Goal: Download file/media

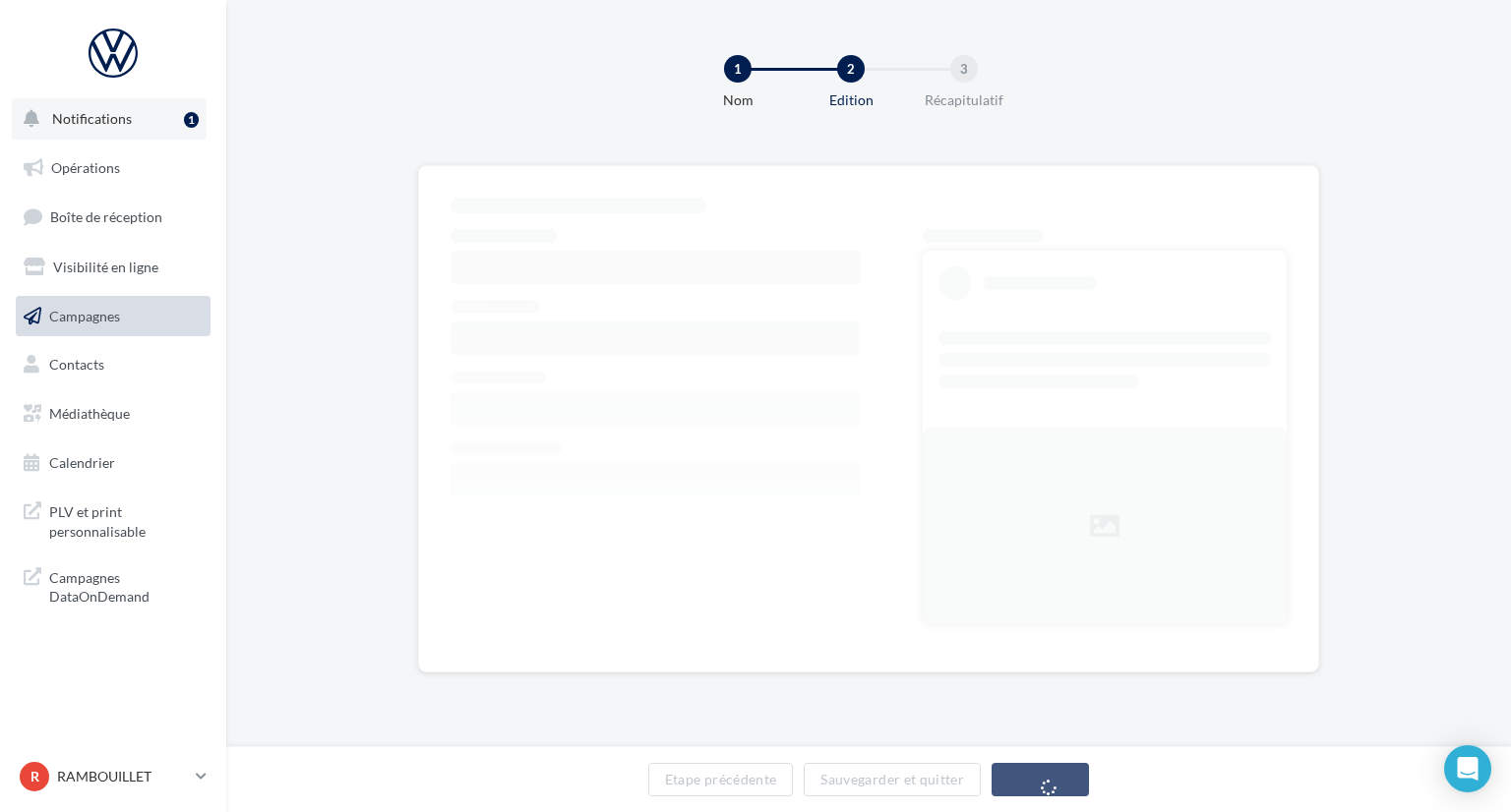
click at [79, 115] on span "Notifications" at bounding box center [92, 118] width 80 height 17
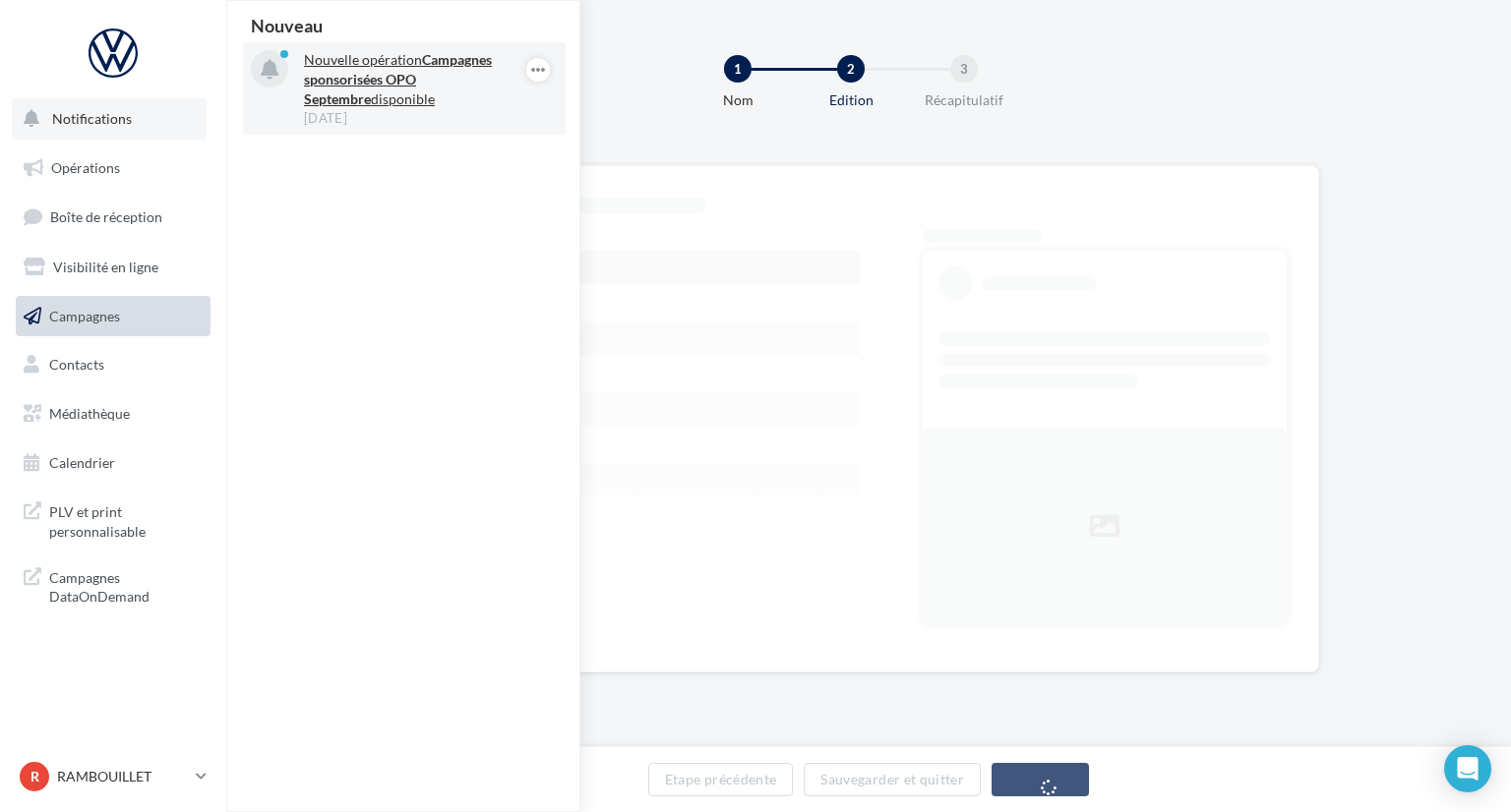
click at [379, 78] on strong "Campagnes sponsorisées OPO Septembre" at bounding box center [398, 79] width 188 height 56
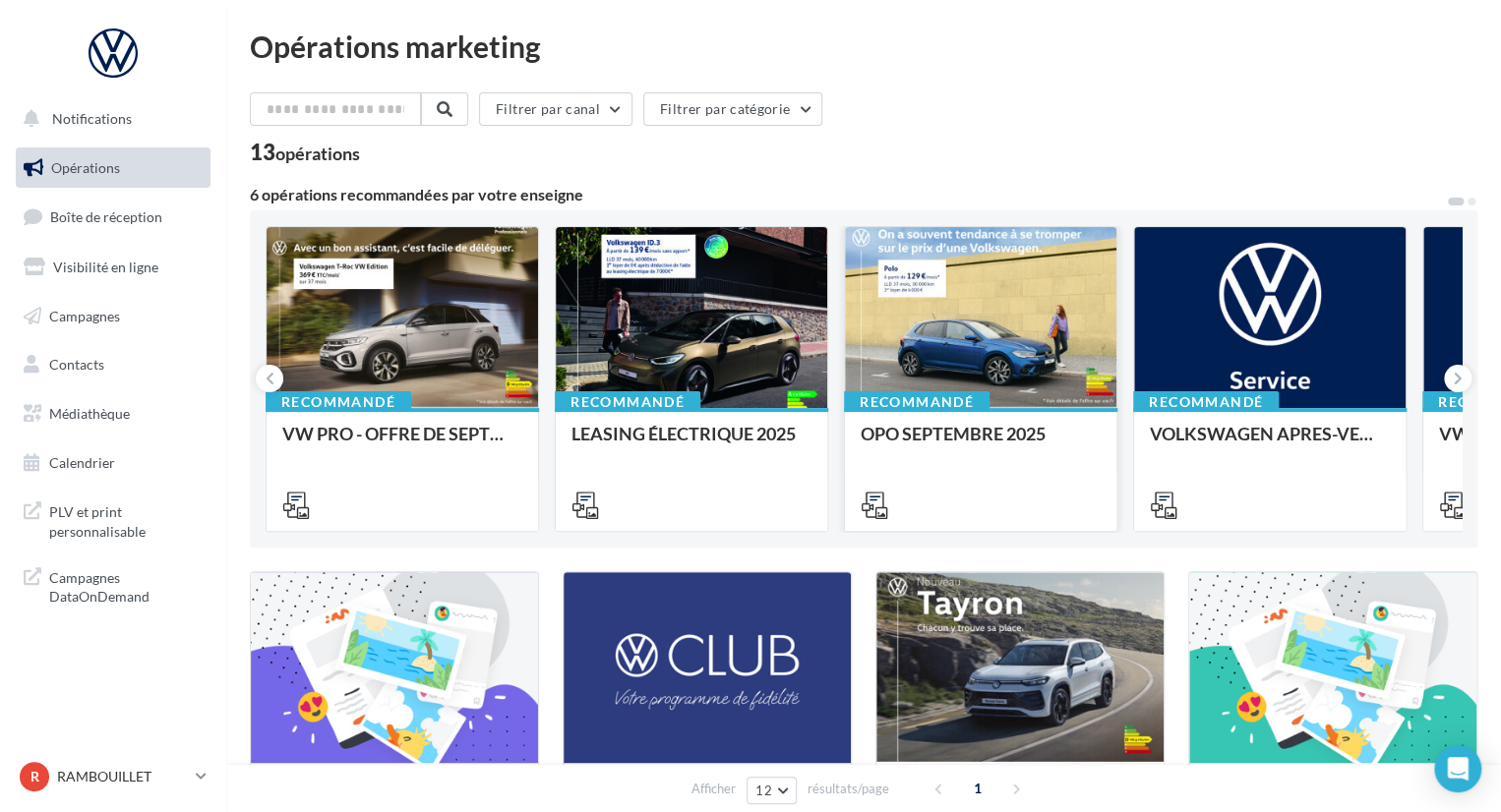
click at [938, 309] on div at bounding box center [980, 318] width 271 height 183
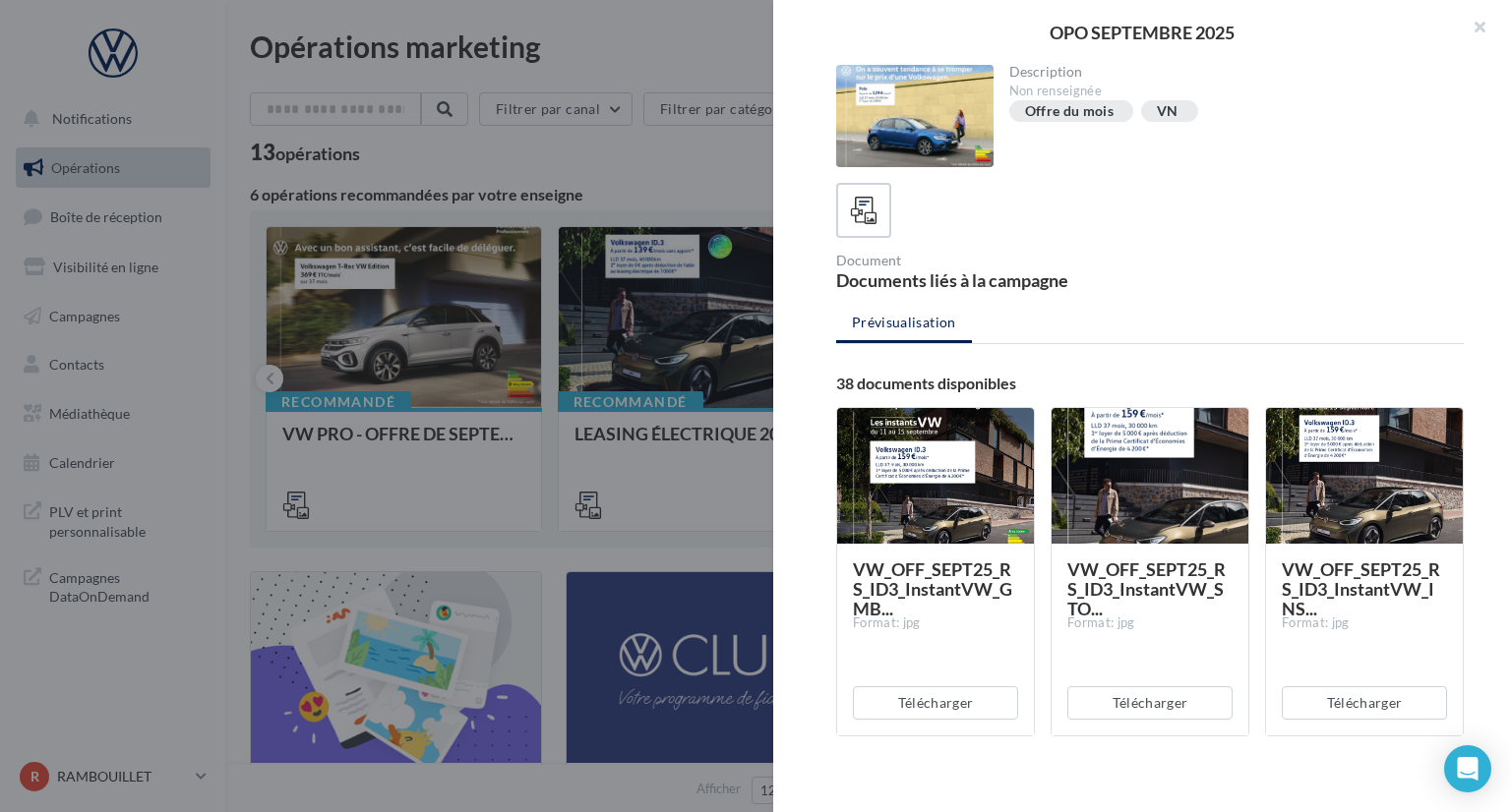
click at [804, 418] on div "Description Non renseignée Offre du mois VN Document Documents liés à la campag…" at bounding box center [1149, 407] width 753 height 685
click at [1471, 24] on button "button" at bounding box center [1471, 29] width 79 height 59
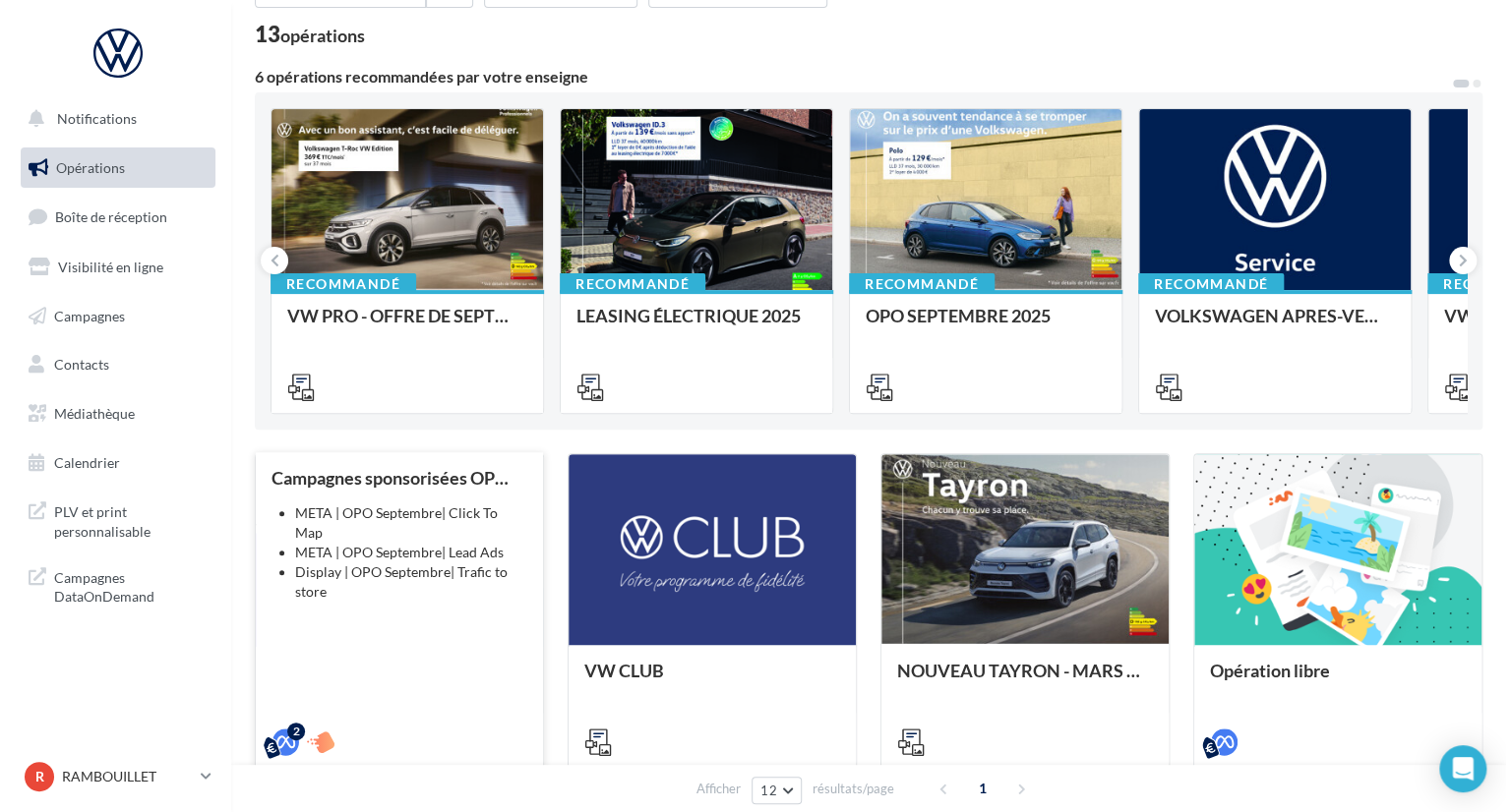
scroll to position [295, 0]
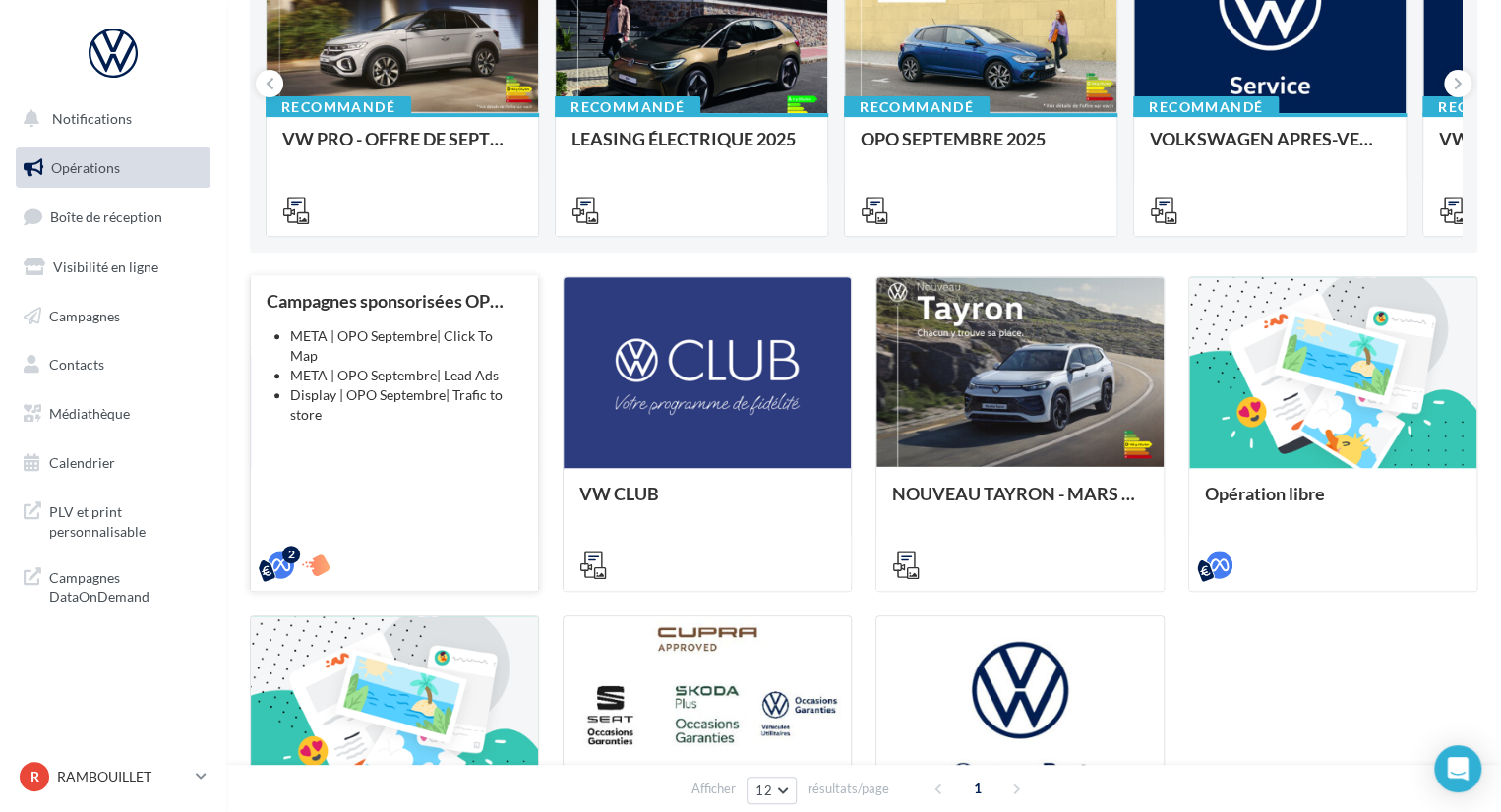
click at [425, 366] on li "META | OPO Septembre| Lead Ads" at bounding box center [406, 376] width 232 height 20
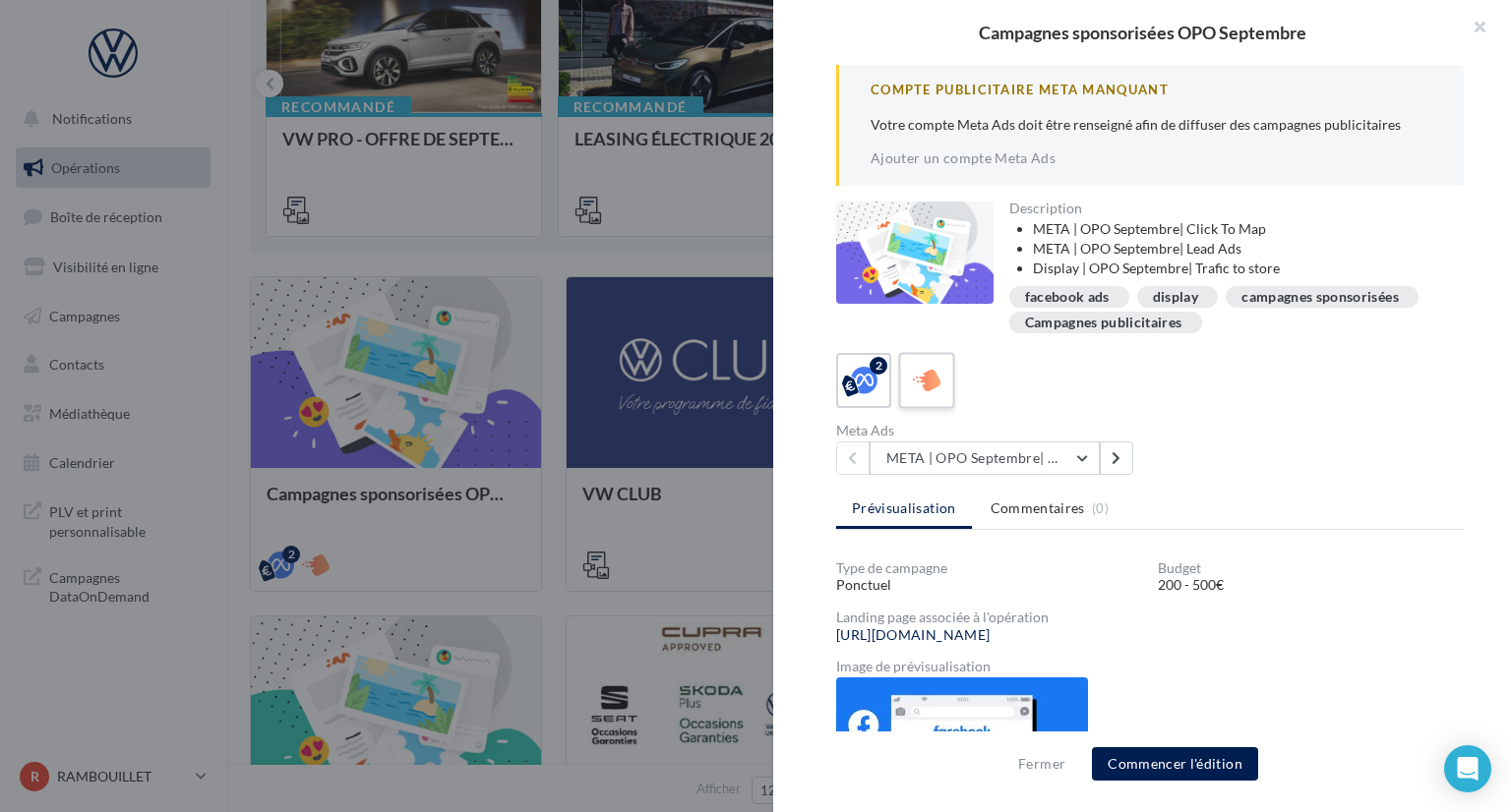
click at [923, 376] on icon at bounding box center [927, 380] width 29 height 29
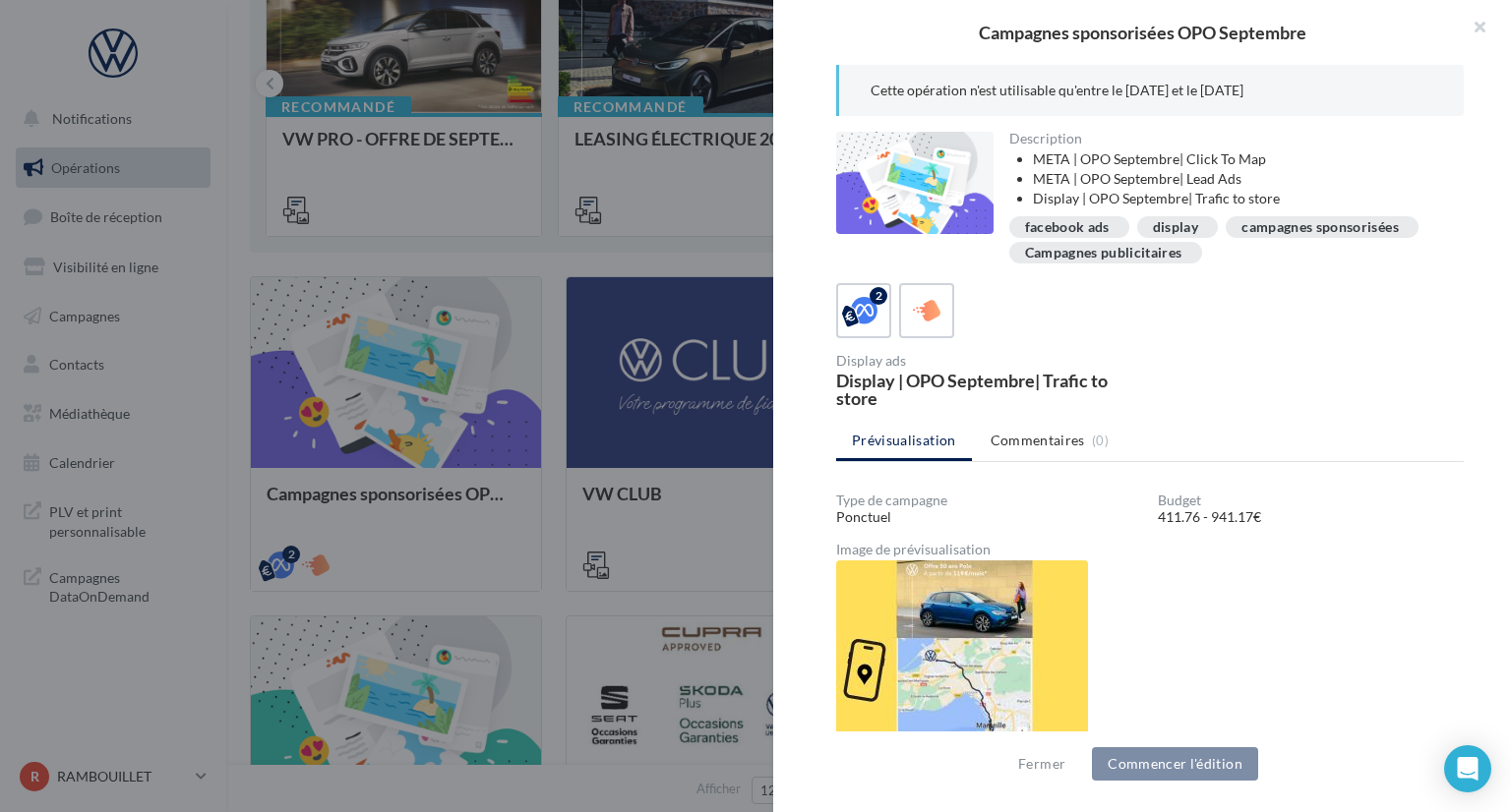
scroll to position [98, 0]
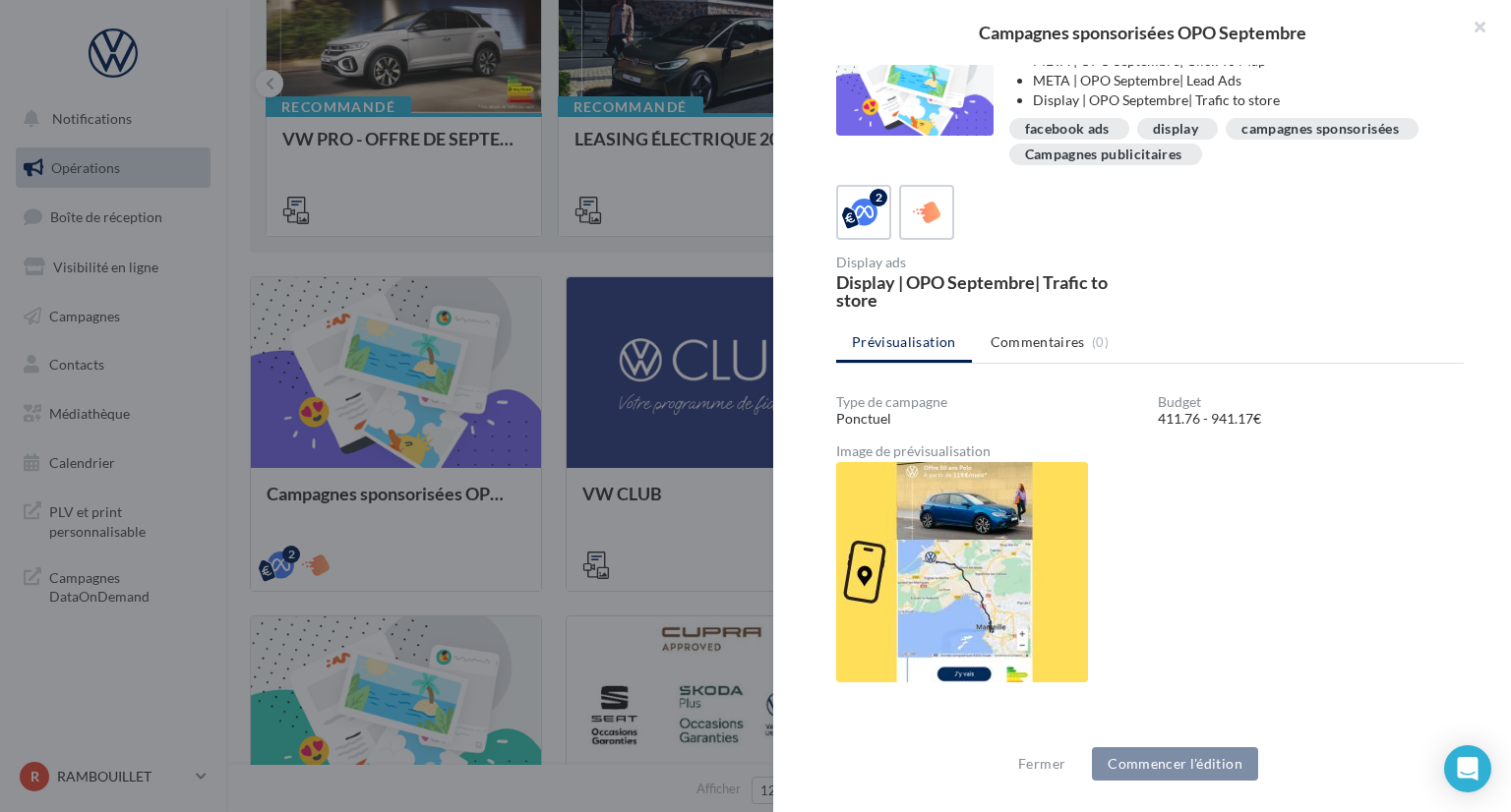
click at [932, 568] on img at bounding box center [962, 572] width 252 height 220
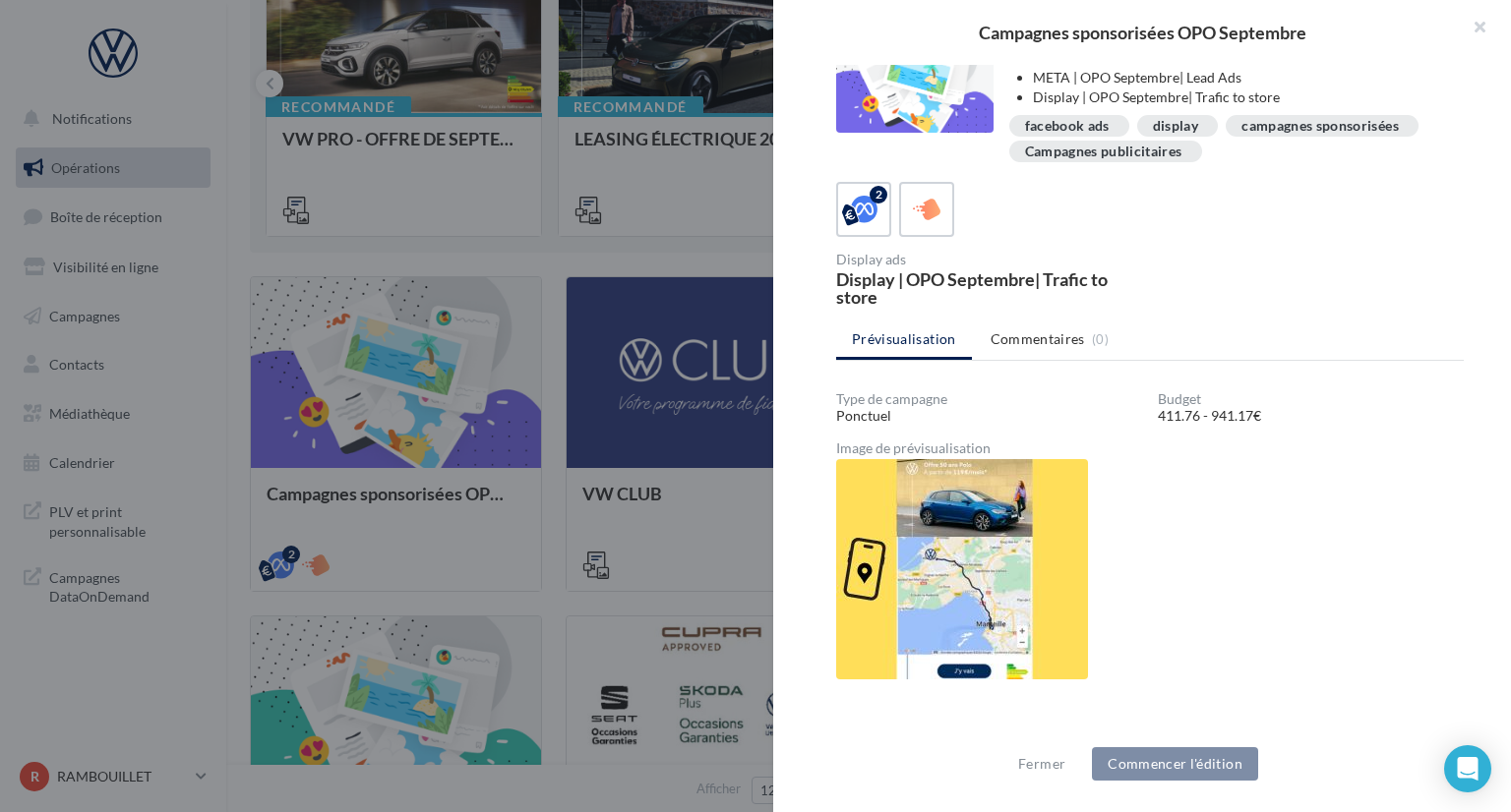
scroll to position [102, 0]
click at [905, 527] on img at bounding box center [962, 568] width 252 height 220
click at [1015, 616] on img at bounding box center [962, 568] width 252 height 220
click at [943, 538] on img at bounding box center [962, 568] width 252 height 220
click at [564, 258] on div at bounding box center [755, 406] width 1511 height 812
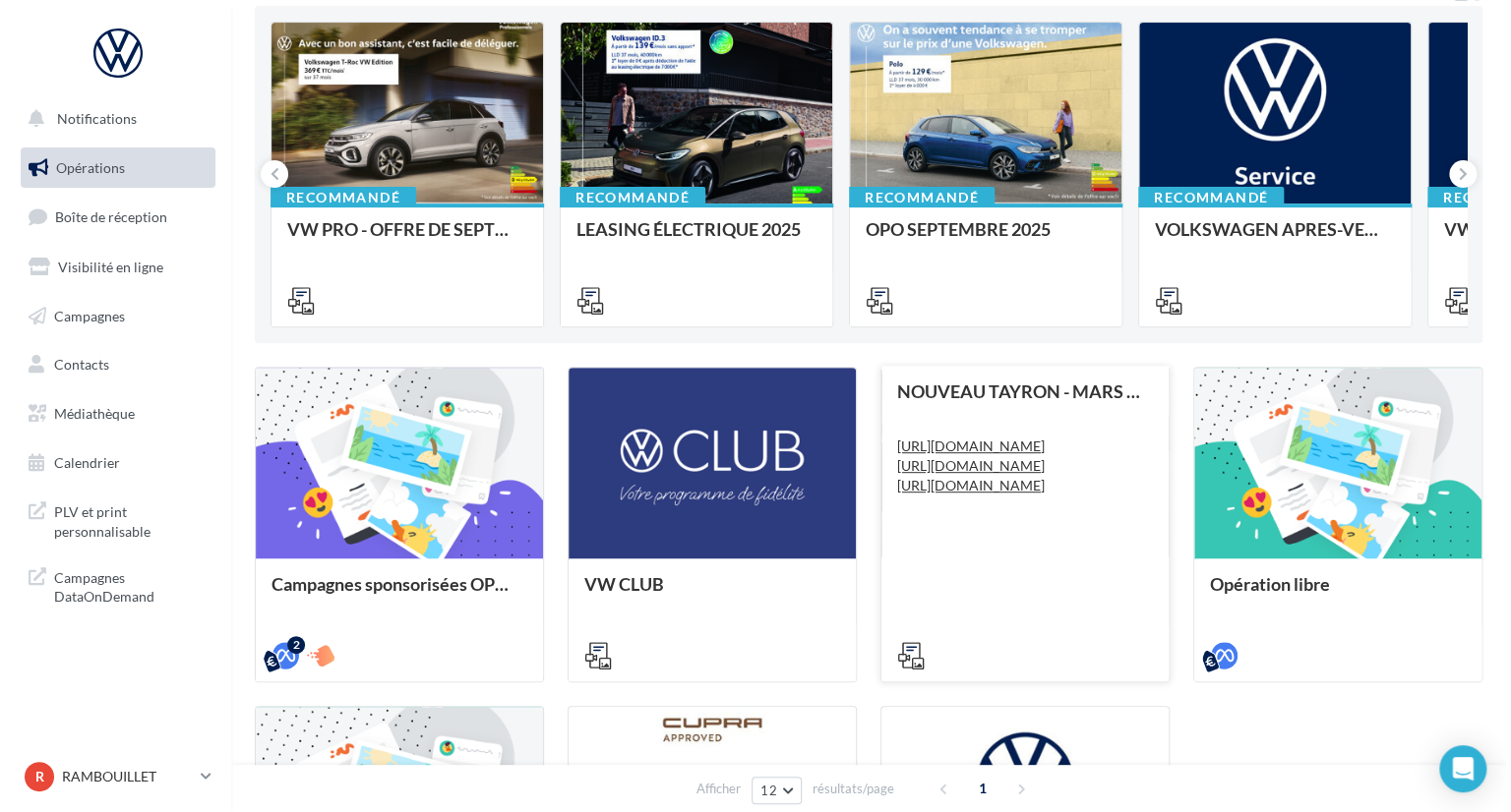
scroll to position [98, 0]
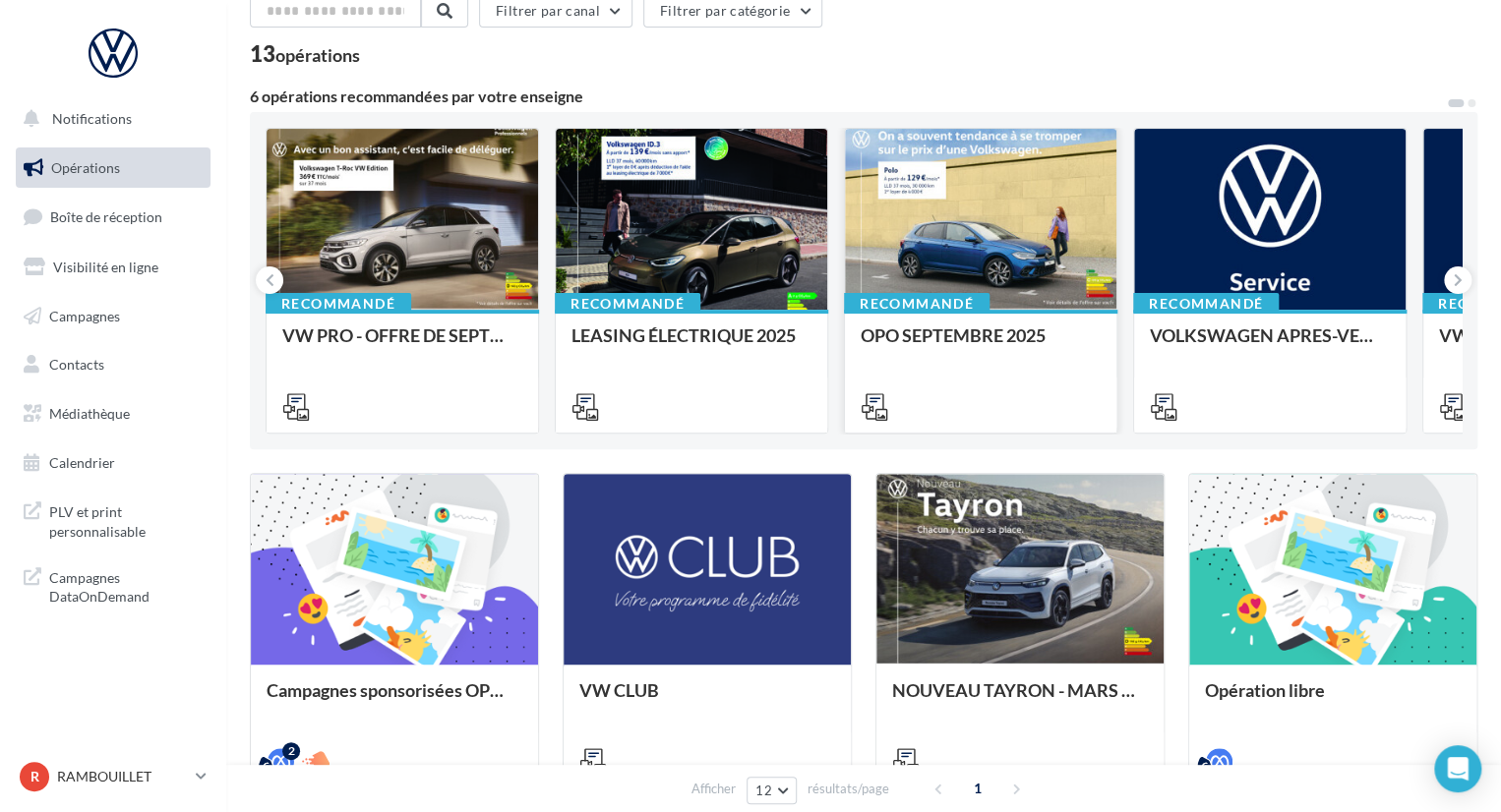
click at [948, 286] on div at bounding box center [980, 220] width 271 height 183
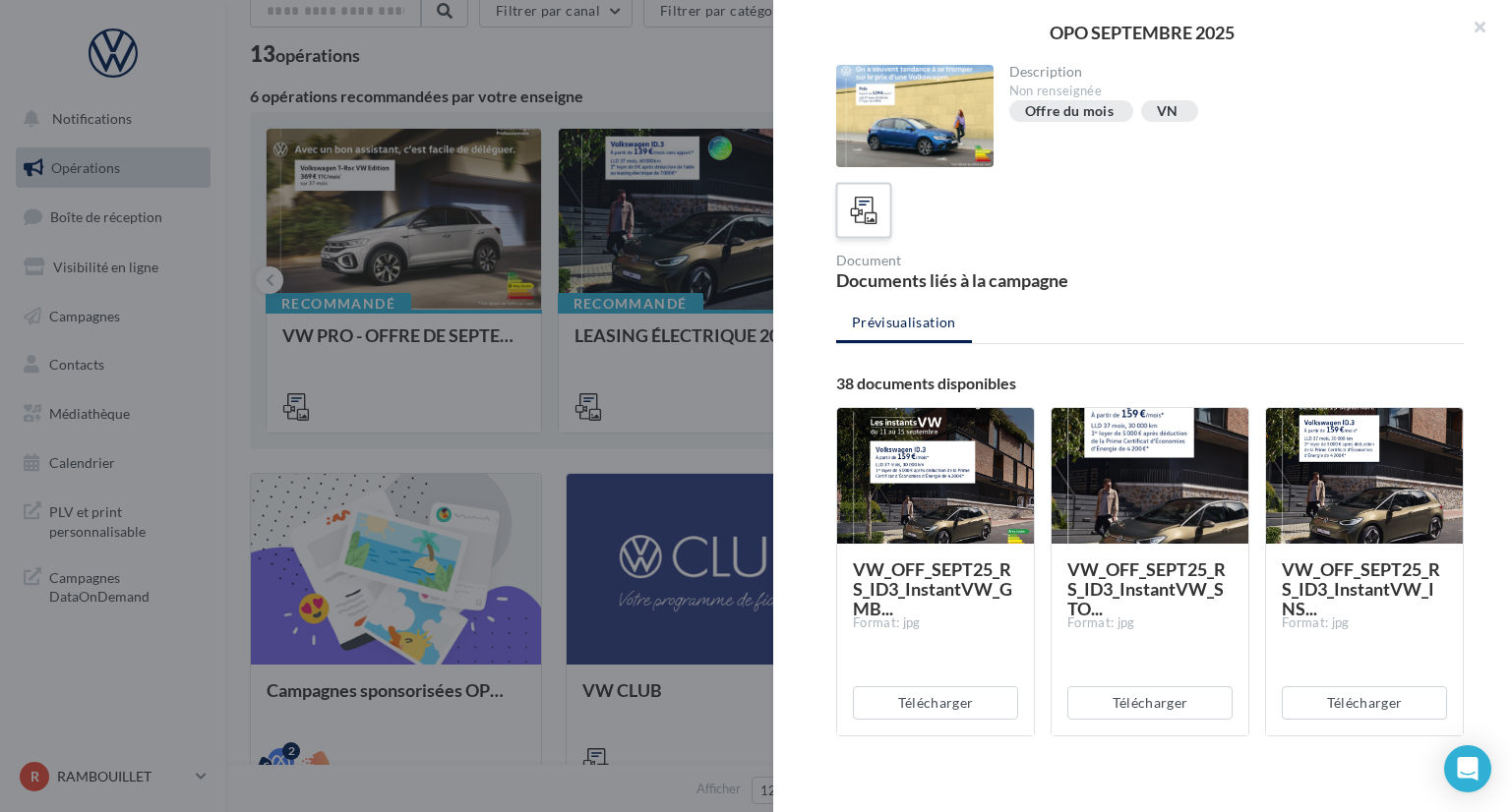
click at [875, 211] on icon at bounding box center [864, 211] width 29 height 29
click at [909, 142] on div at bounding box center [914, 116] width 157 height 102
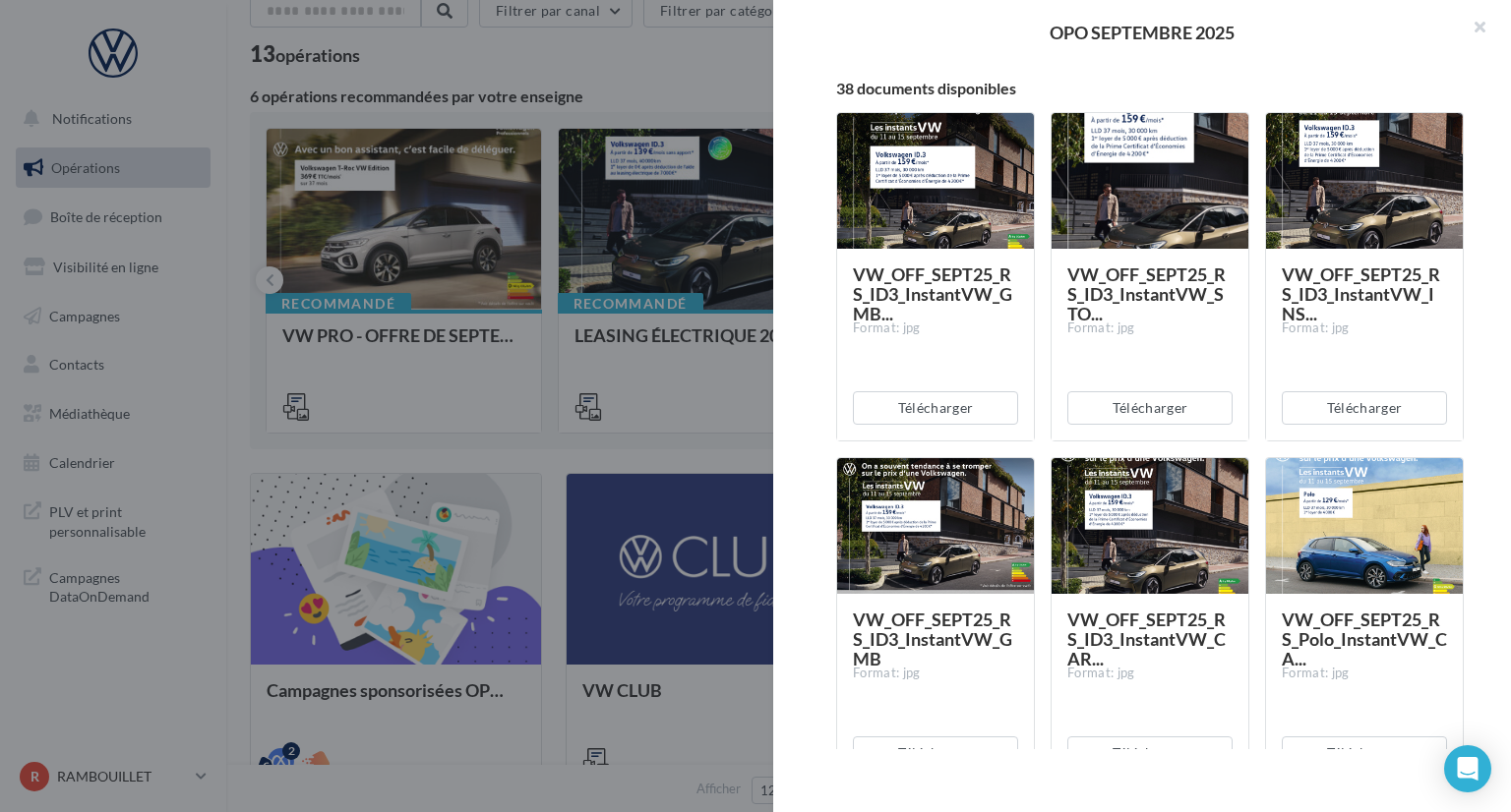
scroll to position [393, 0]
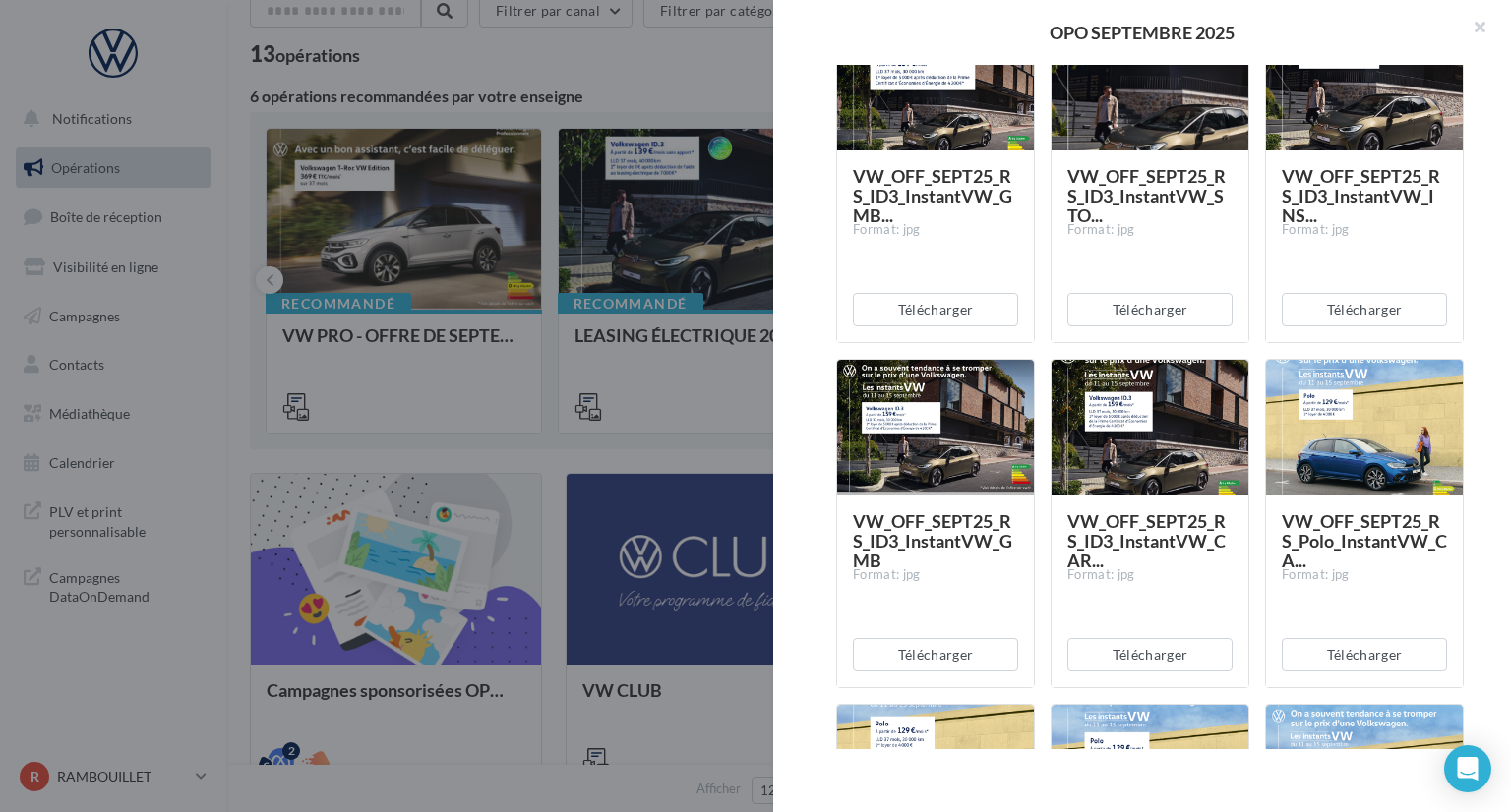
click at [1350, 454] on div at bounding box center [1364, 429] width 197 height 138
click at [1362, 651] on button "Télécharger" at bounding box center [1364, 654] width 165 height 33
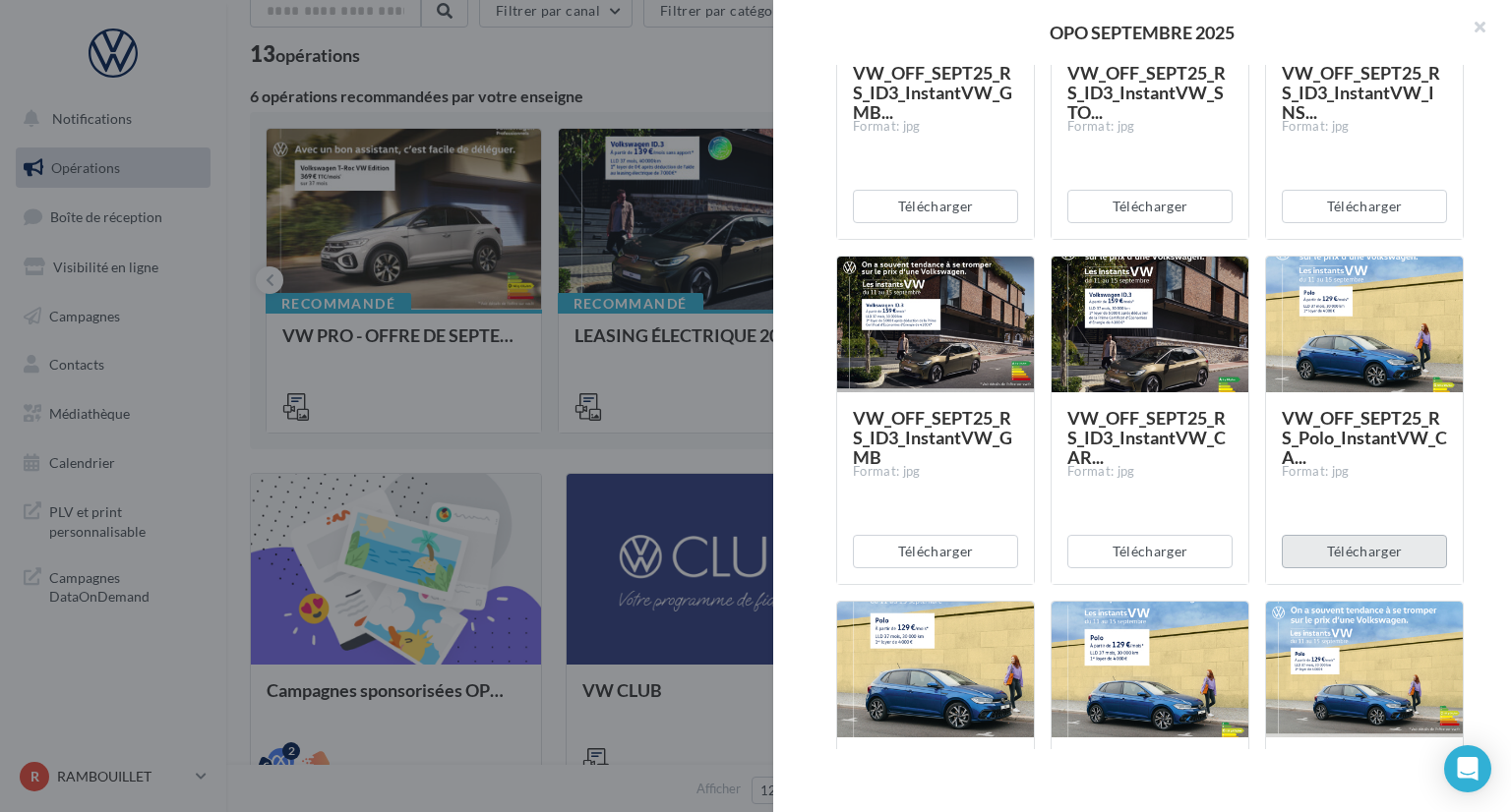
scroll to position [590, 0]
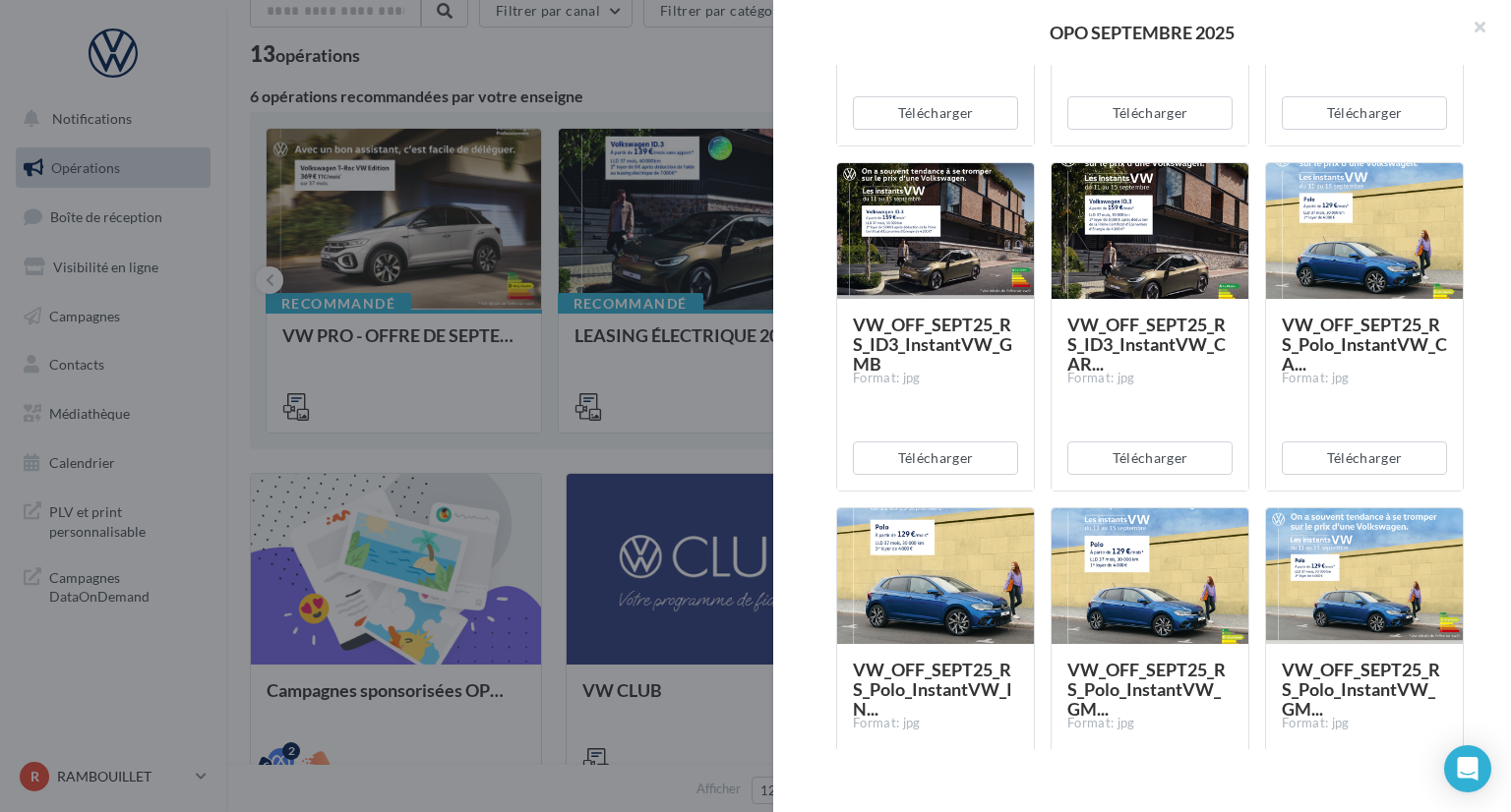
drag, startPoint x: 795, startPoint y: 115, endPoint x: 803, endPoint y: 154, distance: 40.1
click at [795, 115] on div "Description Non renseignée Offre du mois VN Document Documents liés à la campag…" at bounding box center [1149, 407] width 753 height 685
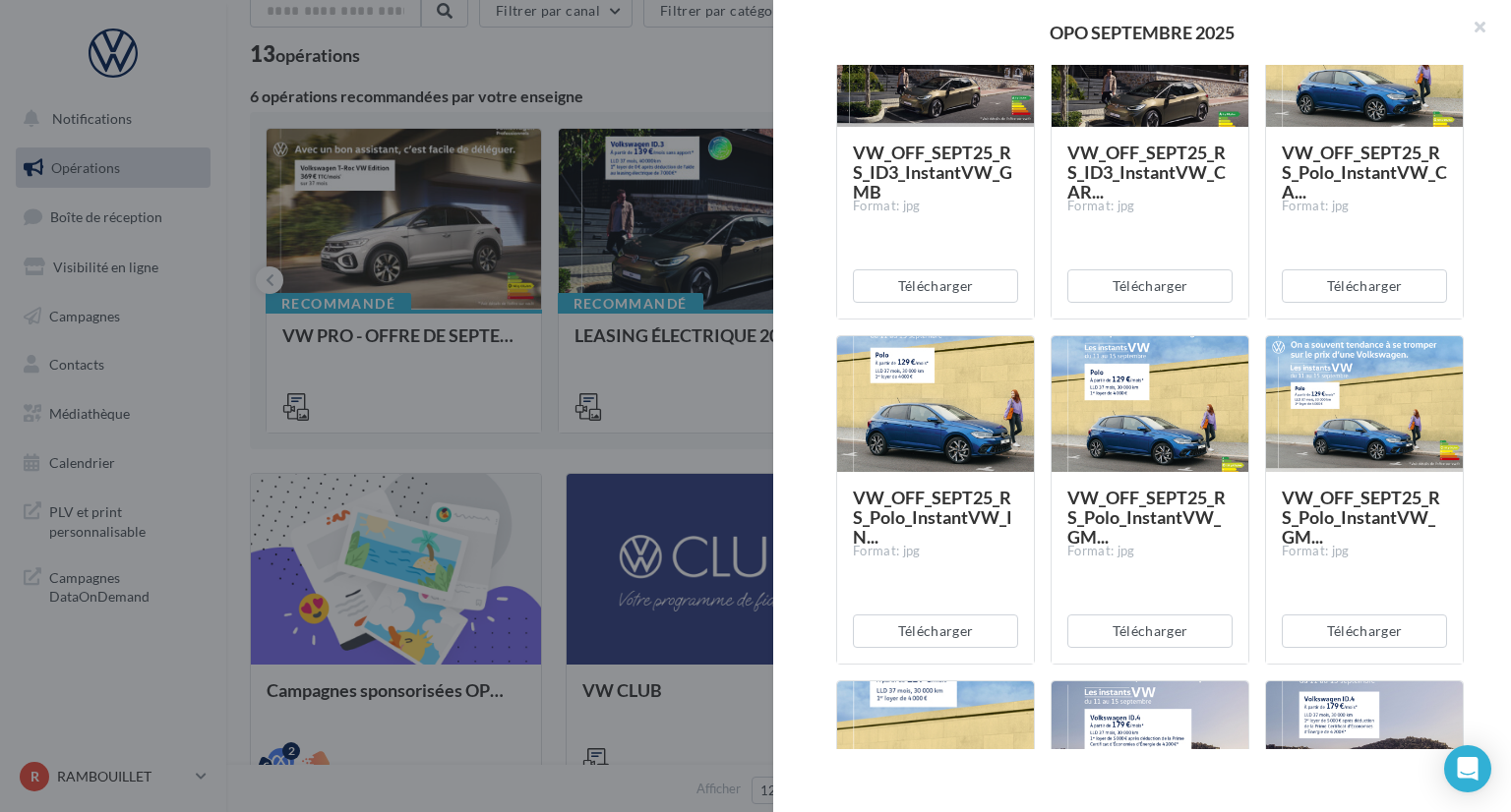
scroll to position [787, 0]
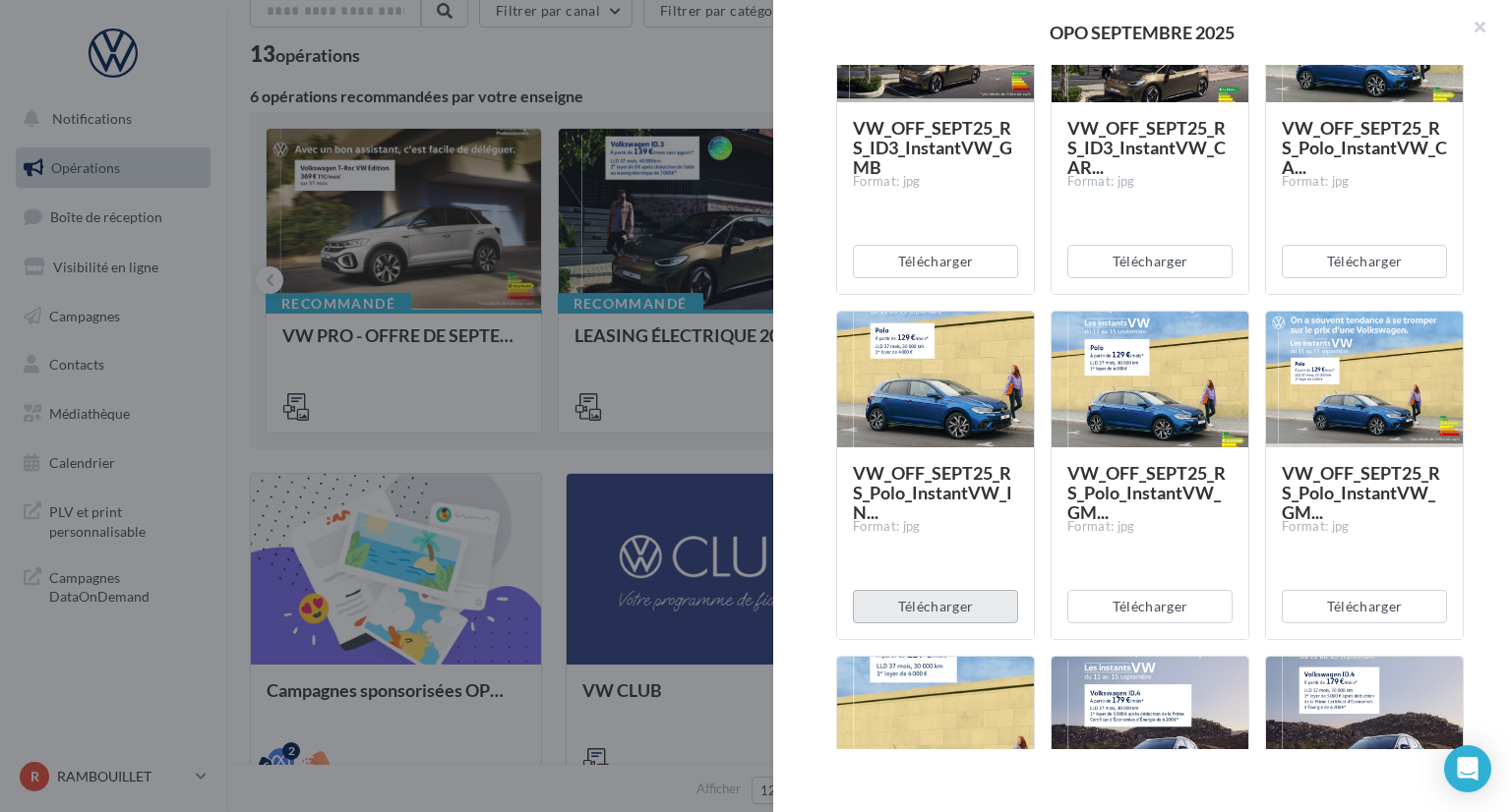
click at [932, 612] on button "Télécharger" at bounding box center [935, 606] width 165 height 33
click at [1344, 367] on div at bounding box center [1364, 381] width 197 height 138
click at [1314, 383] on div at bounding box center [1364, 381] width 197 height 138
click at [1353, 607] on button "Télécharger" at bounding box center [1364, 606] width 165 height 33
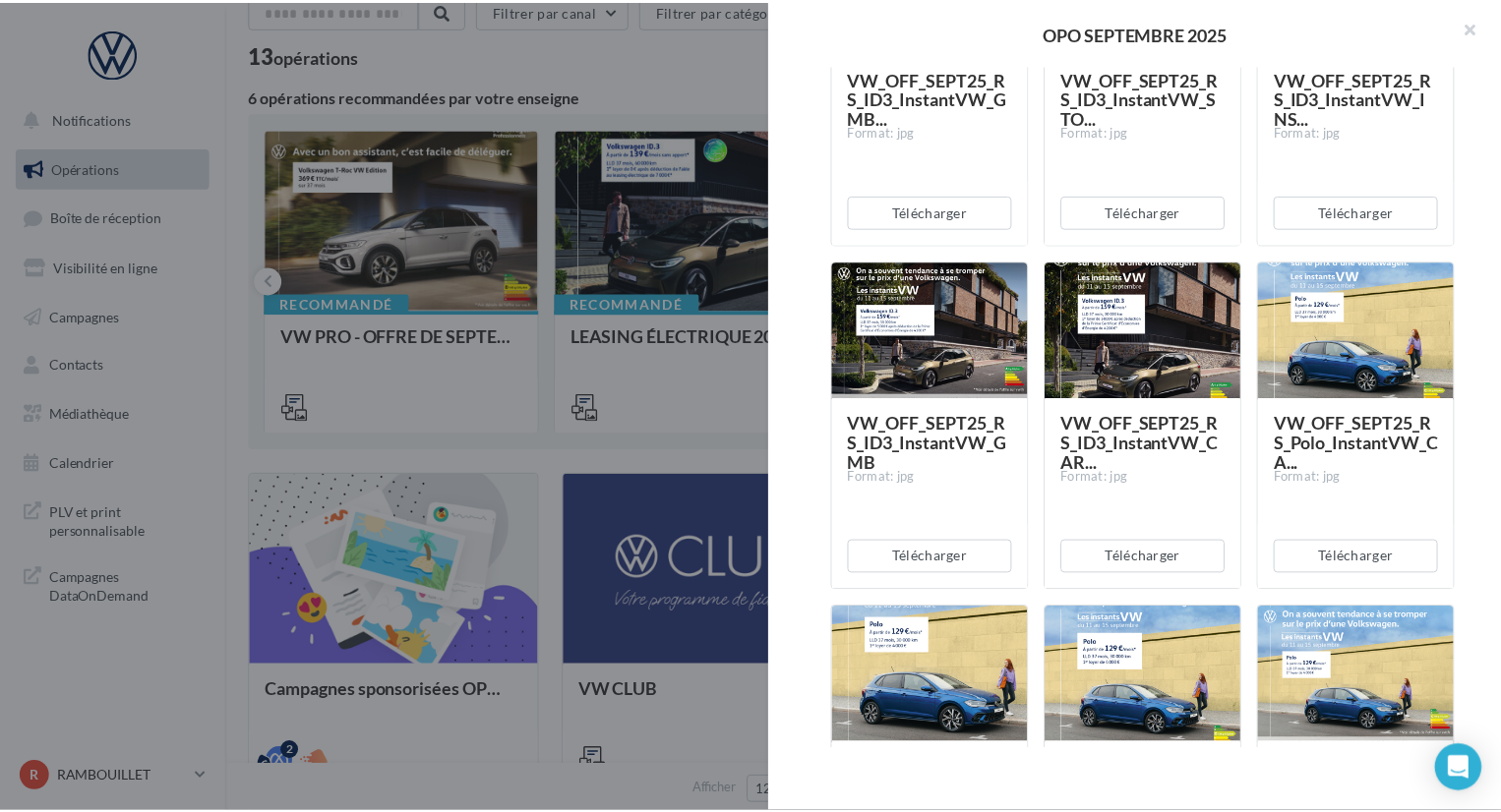
scroll to position [0, 0]
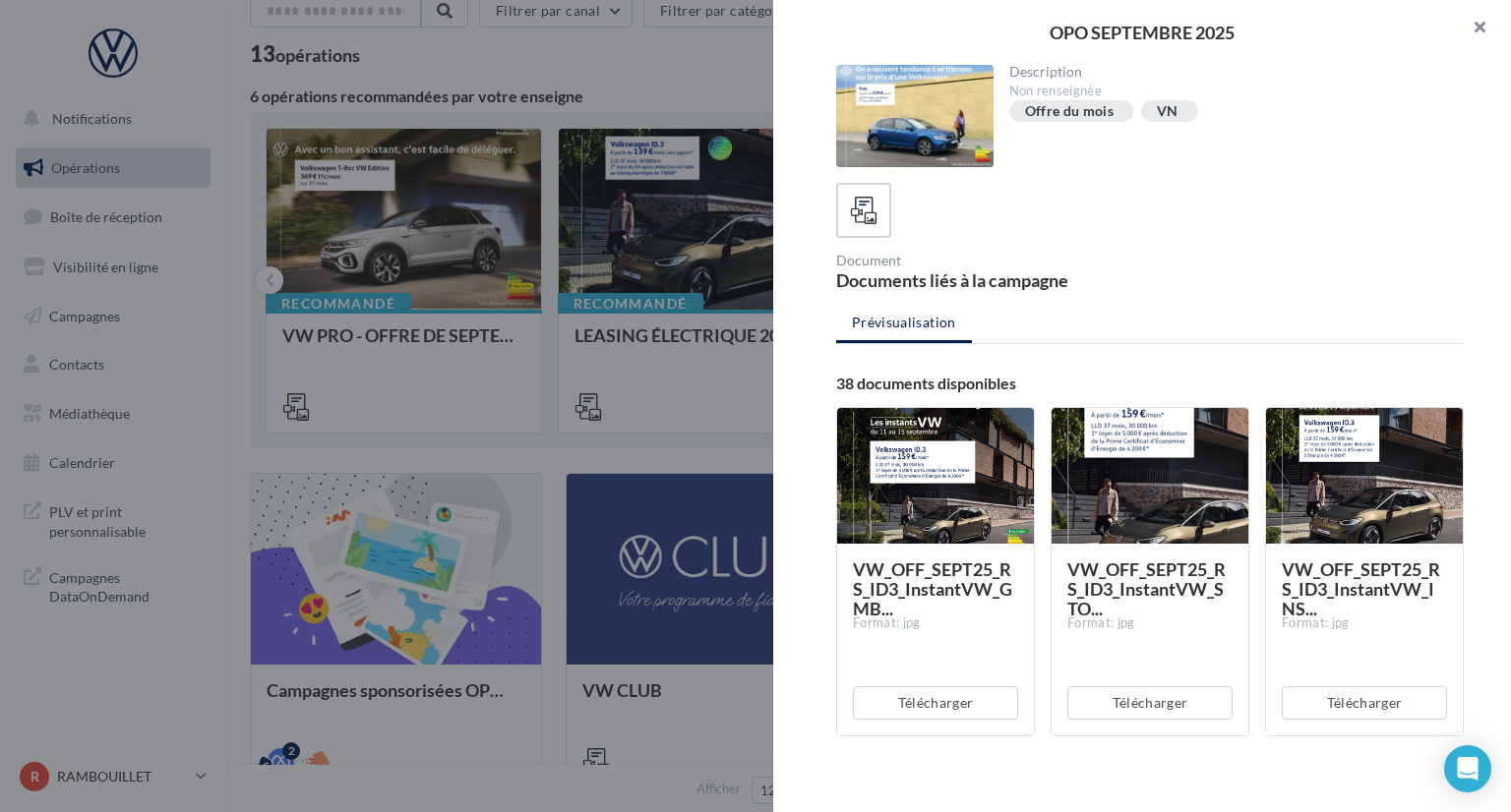
click at [1476, 23] on button "button" at bounding box center [1471, 29] width 79 height 59
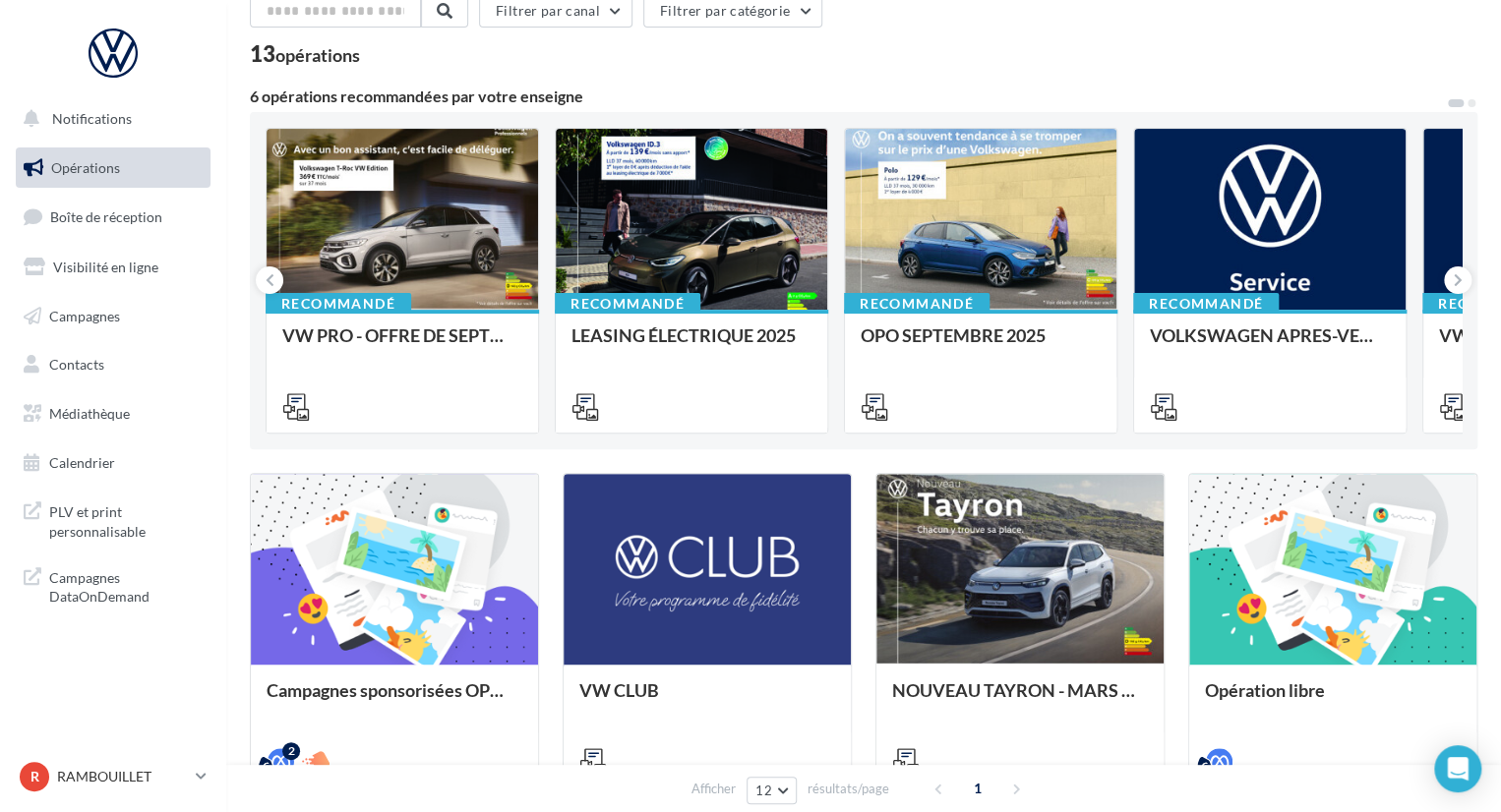
click at [351, 800] on div "Afficher 12 12 24 48 96 résultats/page 1" at bounding box center [863, 788] width 1275 height 47
